Goal: Task Accomplishment & Management: Complete application form

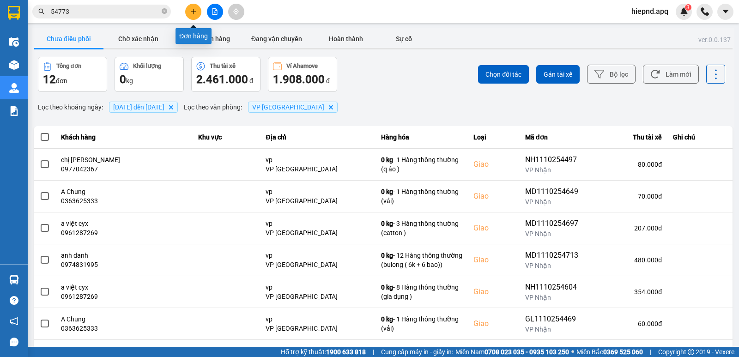
scroll to position [46, 0]
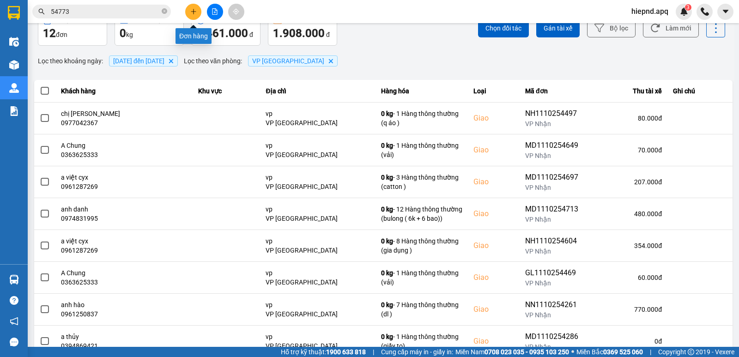
click at [194, 11] on icon "plus" at bounding box center [193, 11] width 6 height 6
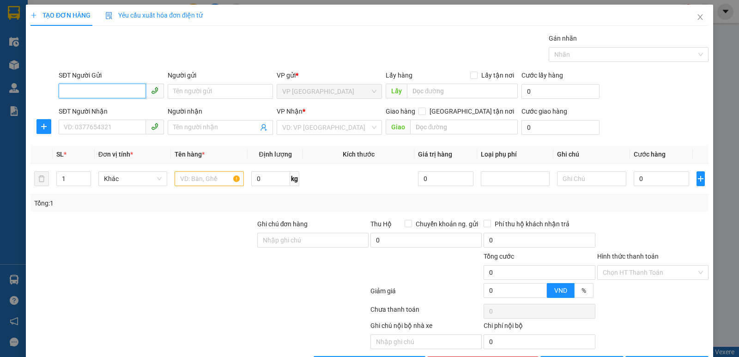
click at [116, 95] on input "SĐT Người Gửi" at bounding box center [102, 91] width 87 height 15
click at [121, 130] on input "SĐT Người Nhận" at bounding box center [102, 127] width 87 height 15
type input "0979196597"
click at [92, 93] on input "SĐT Người Gửi" at bounding box center [102, 91] width 87 height 15
type input "096975197"
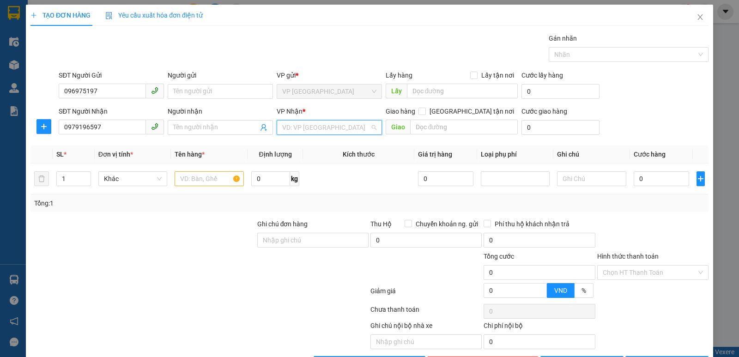
click at [331, 130] on input "search" at bounding box center [326, 128] width 88 height 14
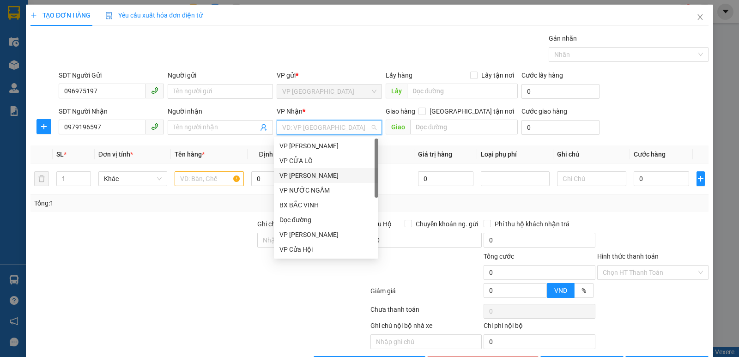
click at [304, 172] on div "VP [PERSON_NAME]" at bounding box center [325, 175] width 93 height 10
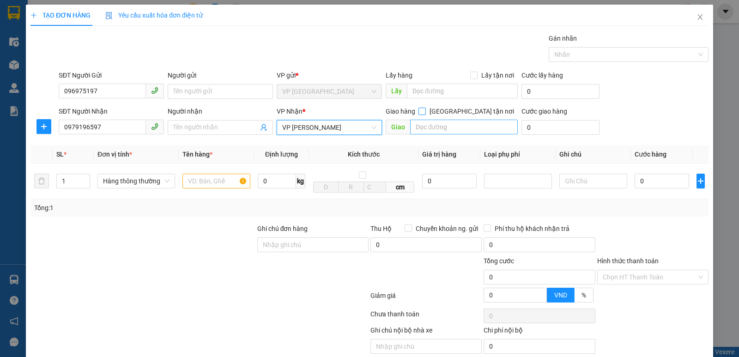
drag, startPoint x: 466, startPoint y: 110, endPoint x: 456, endPoint y: 120, distance: 14.0
click at [425, 111] on input "[GEOGRAPHIC_DATA] tận nơi" at bounding box center [421, 111] width 6 height 6
checkbox input "true"
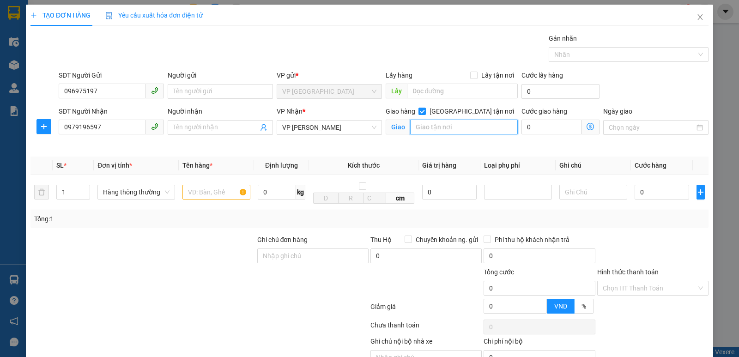
click at [430, 127] on input "text" at bounding box center [464, 127] width 108 height 15
click at [219, 194] on input "text" at bounding box center [216, 192] width 68 height 15
type input "gl"
click at [206, 190] on input "text" at bounding box center [216, 192] width 68 height 15
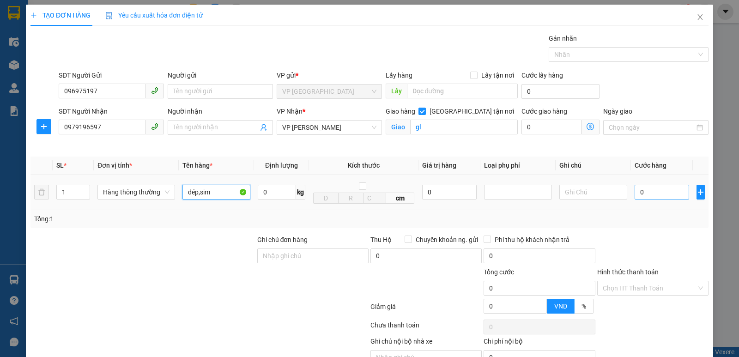
type input "dép,sim"
click at [660, 196] on input "0" at bounding box center [662, 192] width 54 height 15
type input "3"
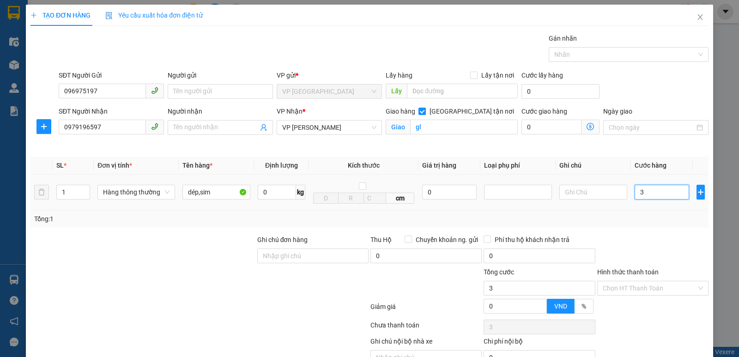
type input "30"
type input "300"
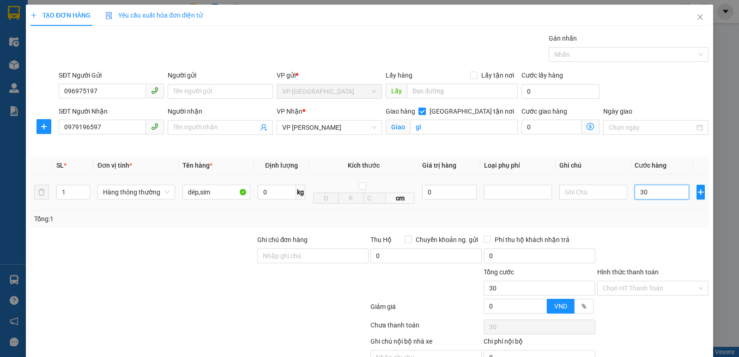
type input "300"
type input "3.000"
type input "30.000"
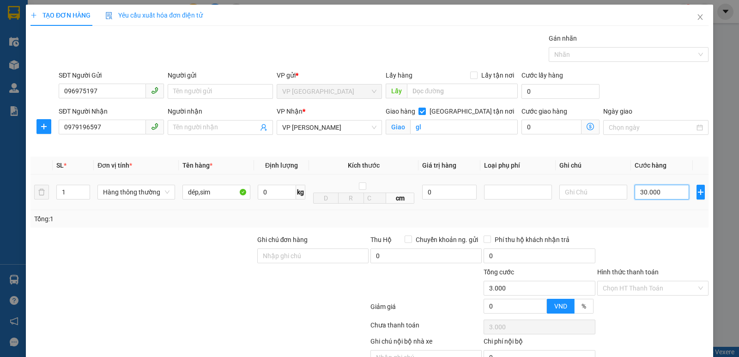
type input "30.000"
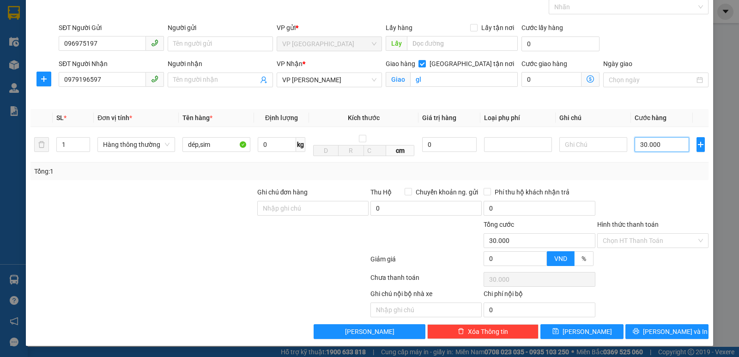
scroll to position [48, 0]
type input "30.000"
click at [639, 242] on input "Hình thức thanh toán" at bounding box center [650, 241] width 94 height 14
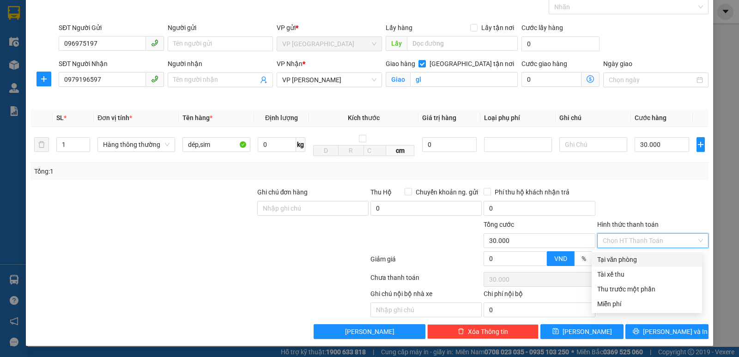
click at [636, 258] on div "Tại văn phòng" at bounding box center [646, 259] width 99 height 10
type input "0"
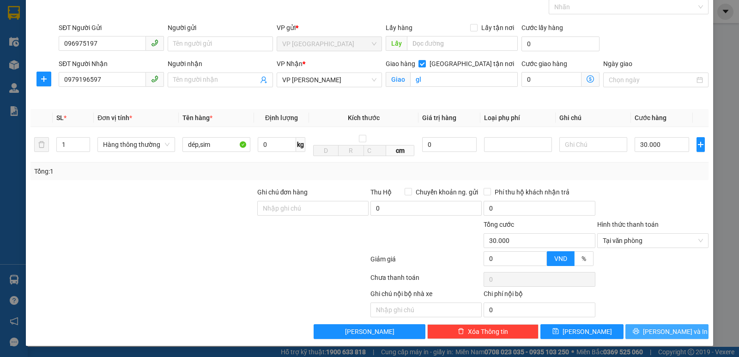
click at [663, 332] on span "[PERSON_NAME] và In" at bounding box center [675, 332] width 65 height 10
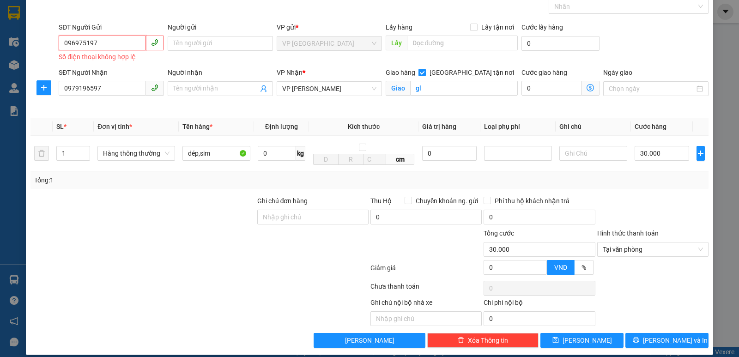
drag, startPoint x: 86, startPoint y: 41, endPoint x: 76, endPoint y: 39, distance: 10.4
click at [76, 39] on input "096975197" at bounding box center [102, 43] width 87 height 15
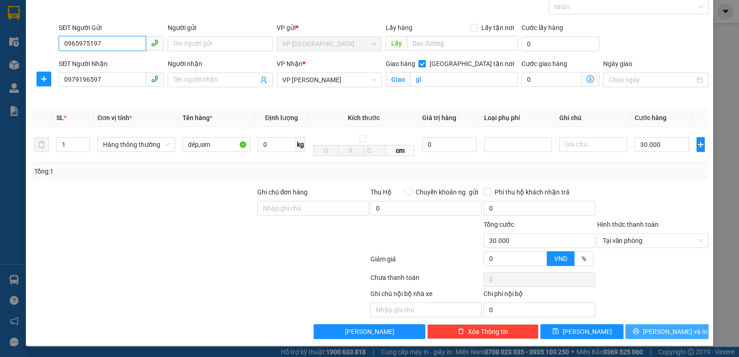
type input "0965975197"
click at [660, 329] on span "[PERSON_NAME] và In" at bounding box center [675, 332] width 65 height 10
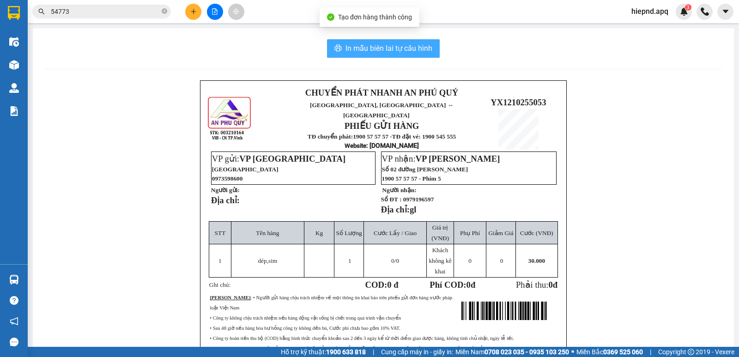
click at [386, 43] on span "In mẫu biên lai tự cấu hình" at bounding box center [388, 48] width 87 height 12
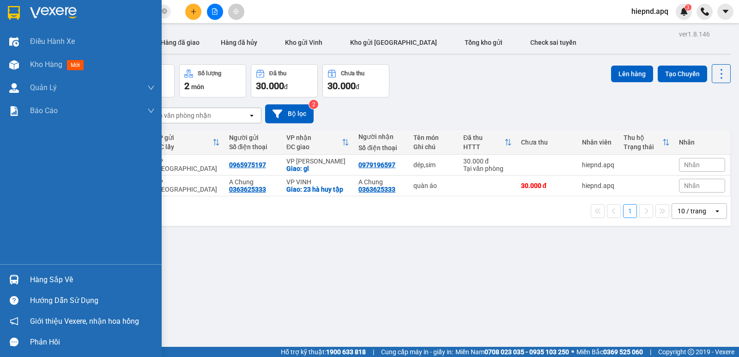
click at [55, 283] on div "Hàng sắp về" at bounding box center [92, 280] width 125 height 14
